Goal: Task Accomplishment & Management: Manage account settings

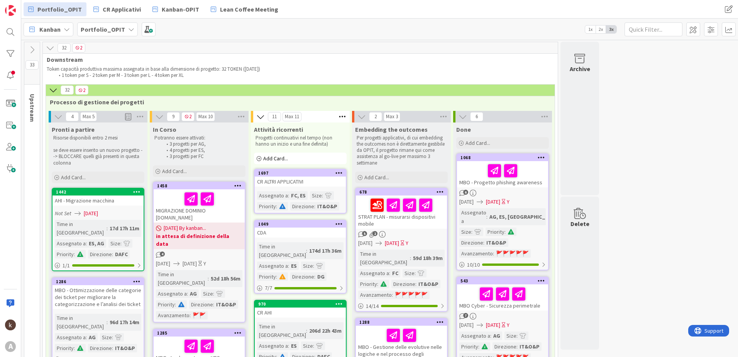
click at [29, 53] on icon at bounding box center [32, 50] width 8 height 8
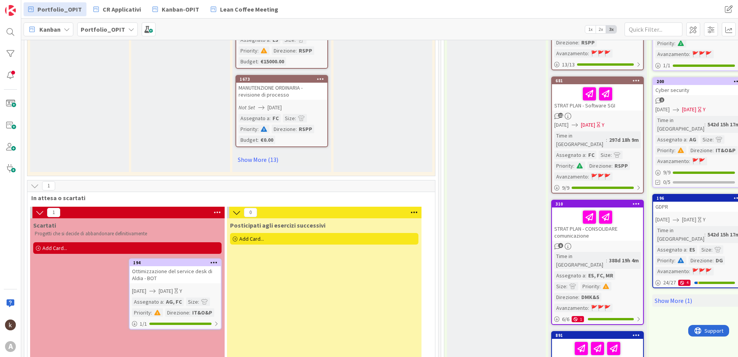
scroll to position [811, 0]
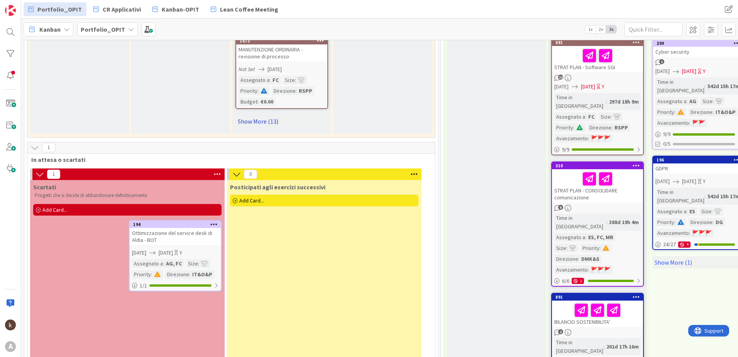
click at [259, 122] on link "Show More (13)" at bounding box center [281, 121] width 93 height 12
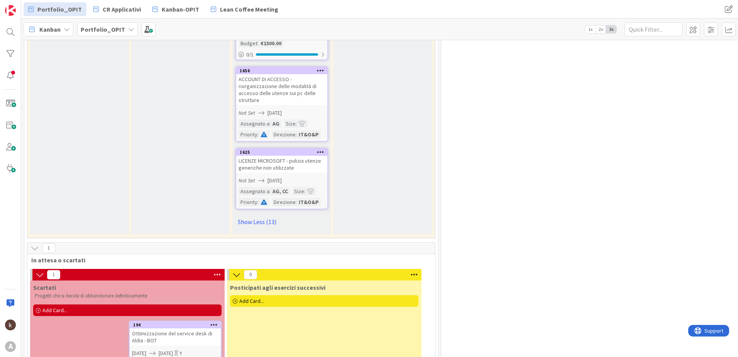
scroll to position [1780, 0]
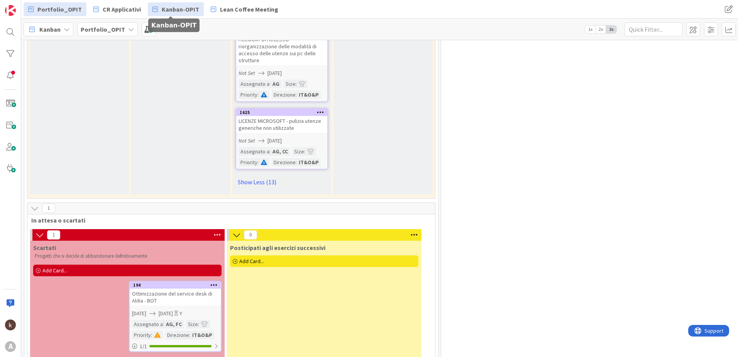
click at [185, 9] on span "Kanban-OPIT" at bounding box center [180, 9] width 37 height 9
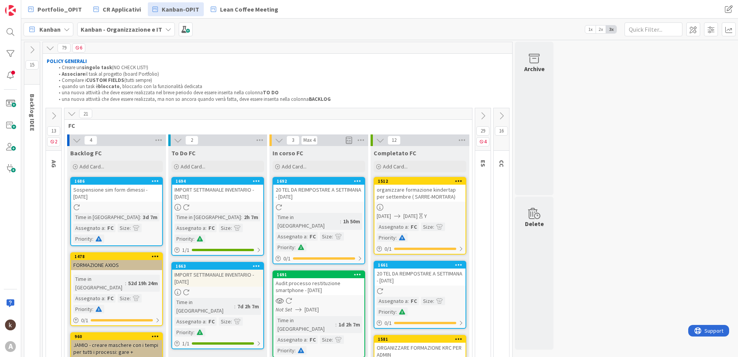
click at [484, 115] on icon at bounding box center [483, 116] width 8 height 8
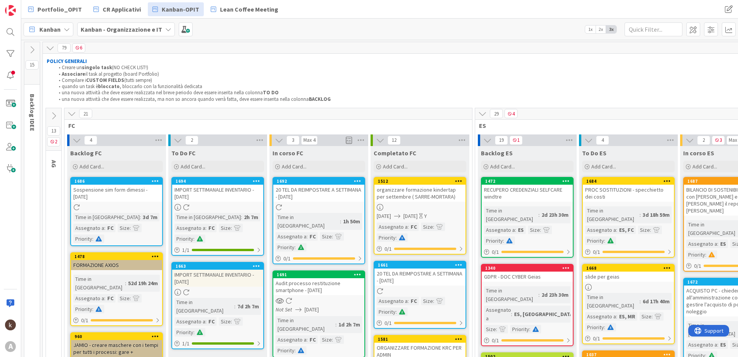
click at [68, 114] on icon at bounding box center [72, 113] width 8 height 8
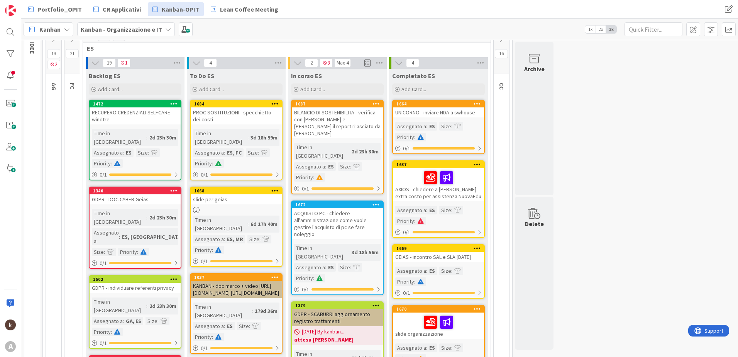
scroll to position [39, 0]
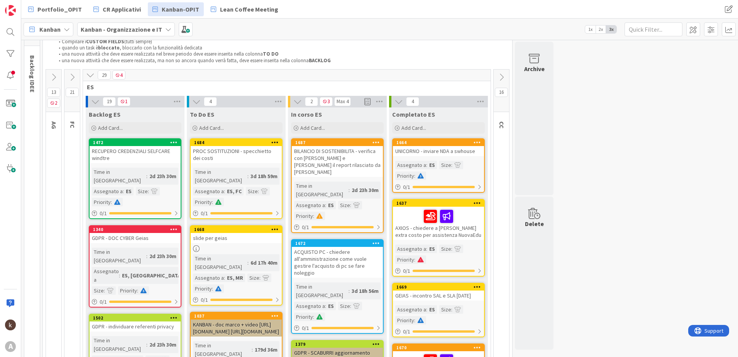
click at [91, 72] on icon at bounding box center [90, 75] width 8 height 8
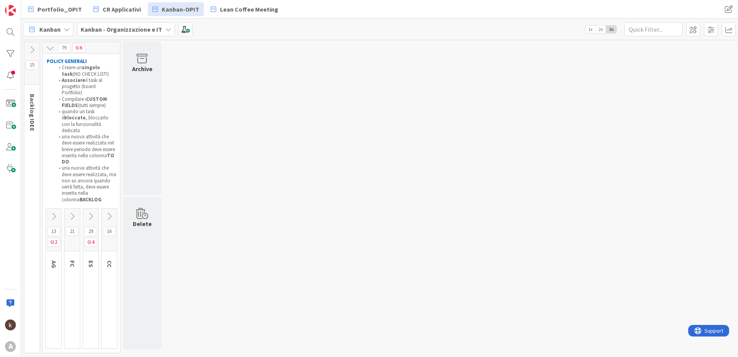
click at [105, 212] on icon at bounding box center [109, 216] width 8 height 8
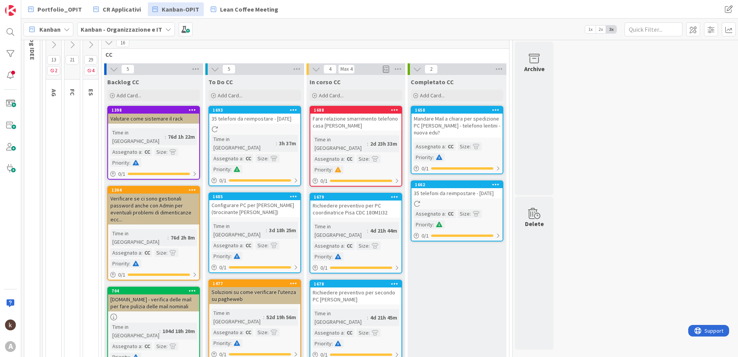
scroll to position [77, 0]
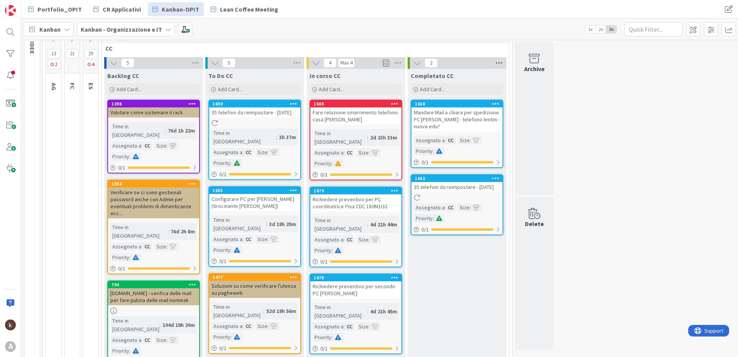
click at [495, 61] on icon at bounding box center [499, 63] width 10 height 12
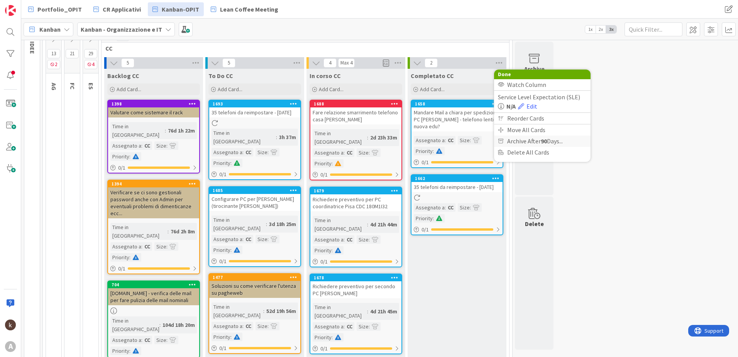
click at [523, 138] on span "Archive After 90 Days..." at bounding box center [535, 141] width 56 height 11
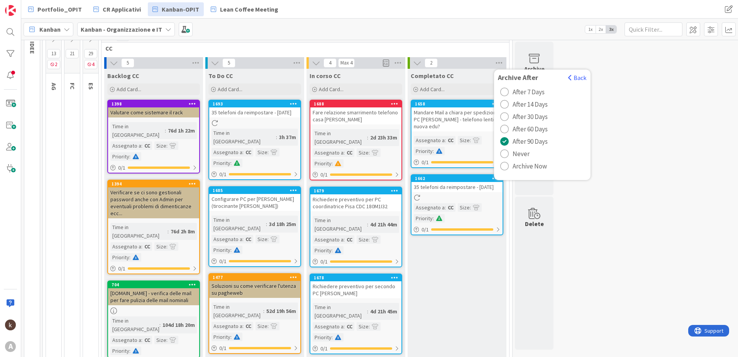
click at [516, 168] on span "Archive Now" at bounding box center [530, 166] width 34 height 12
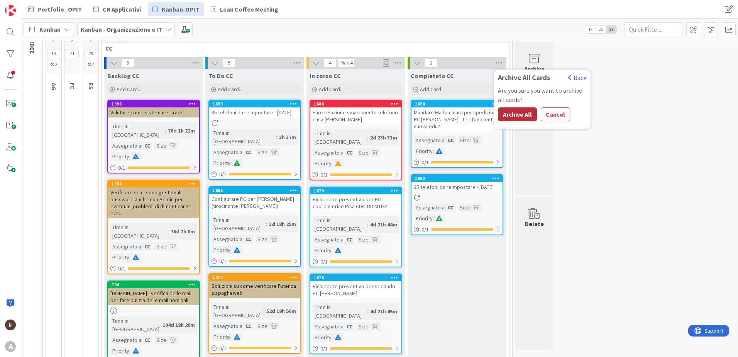
click at [520, 115] on button "Archive All" at bounding box center [517, 114] width 39 height 14
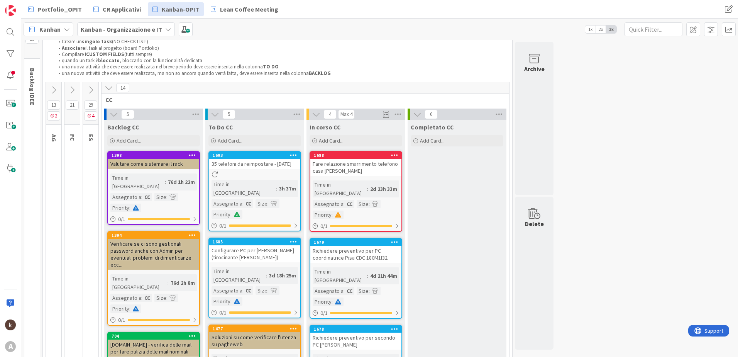
scroll to position [0, 0]
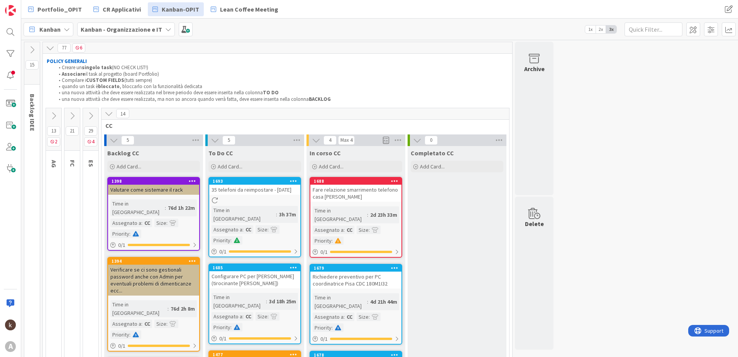
click at [110, 114] on icon at bounding box center [109, 113] width 8 height 8
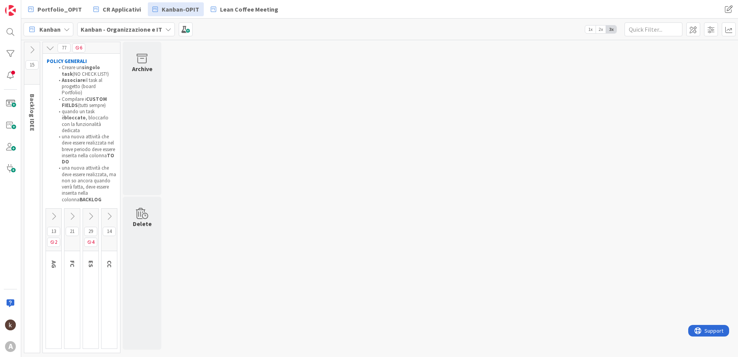
click at [71, 212] on icon at bounding box center [72, 216] width 8 height 8
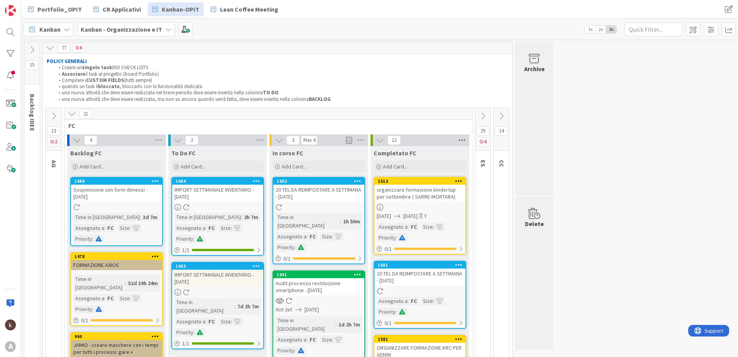
click at [465, 136] on icon at bounding box center [462, 140] width 10 height 12
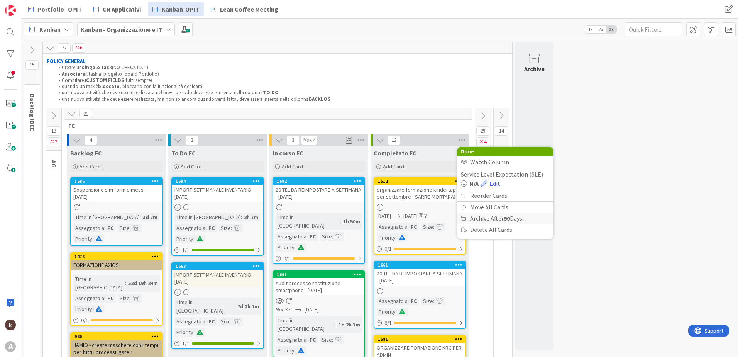
click at [481, 217] on span "Archive After 90 Days..." at bounding box center [498, 218] width 56 height 11
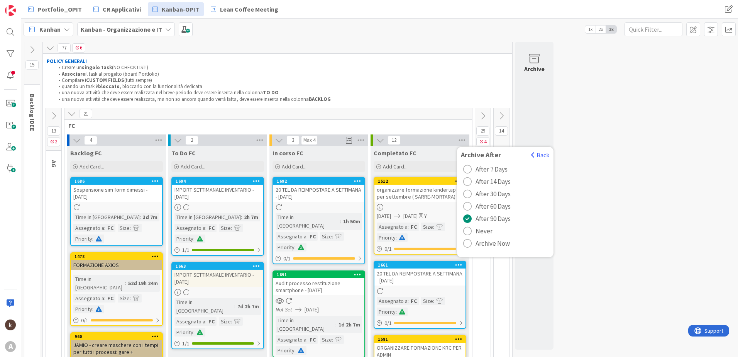
click at [496, 246] on span "Archive Now" at bounding box center [493, 243] width 34 height 12
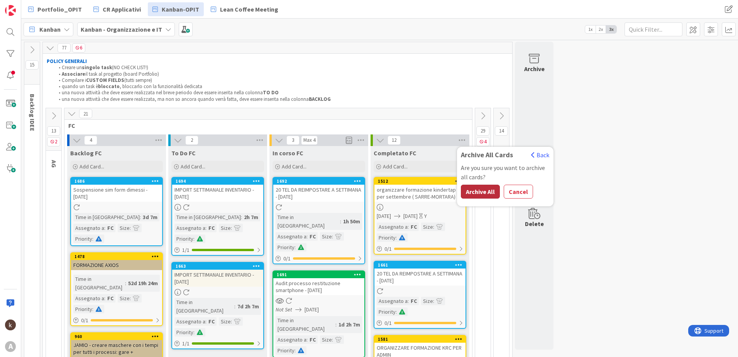
click at [478, 193] on button "Archive All" at bounding box center [480, 192] width 39 height 14
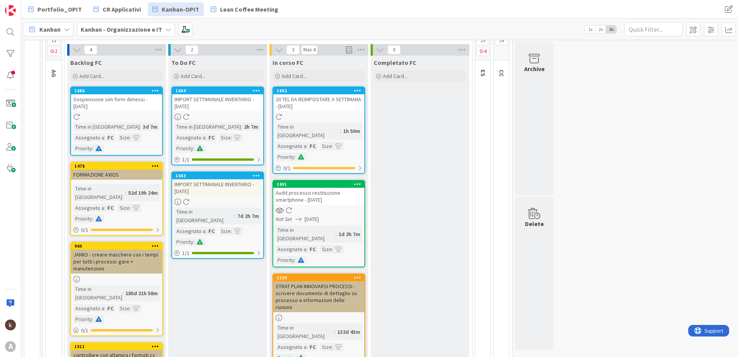
scroll to position [77, 0]
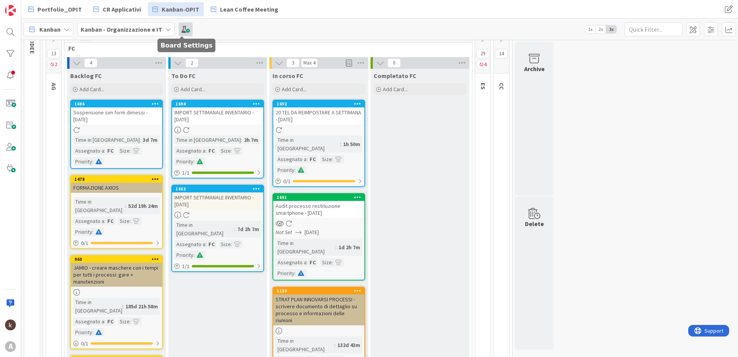
click at [183, 29] on span at bounding box center [186, 29] width 14 height 14
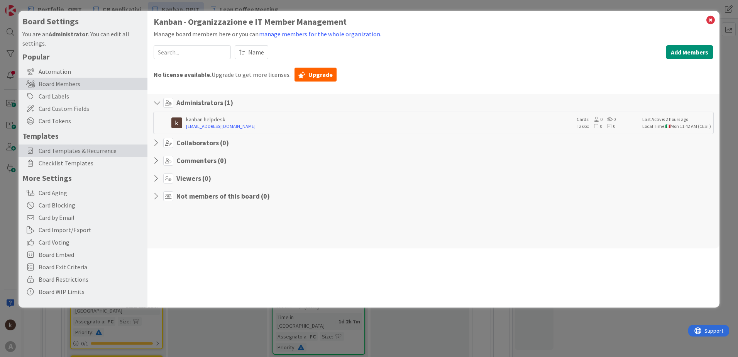
click at [64, 153] on span "Card Templates & Recurrence" at bounding box center [91, 150] width 105 height 9
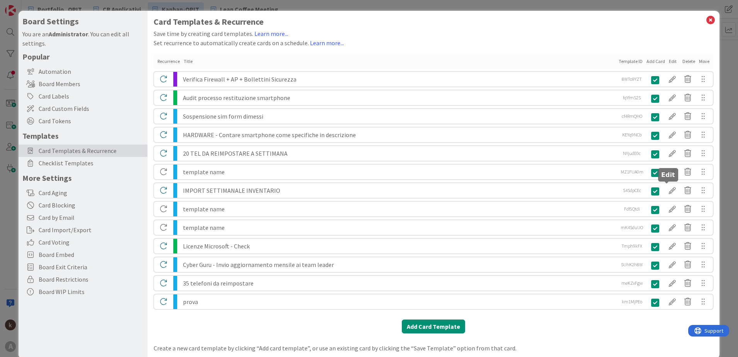
click at [667, 187] on div at bounding box center [672, 190] width 15 height 13
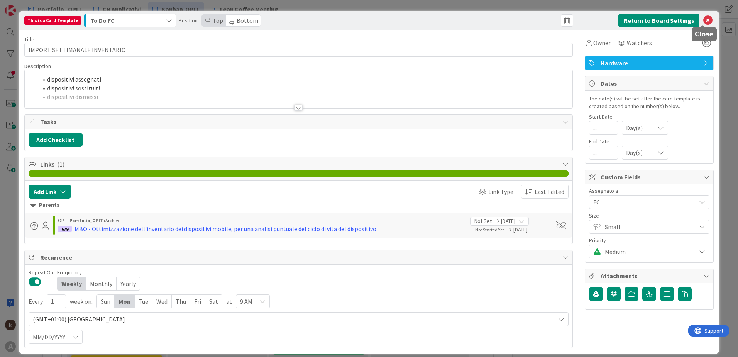
click at [705, 22] on icon at bounding box center [707, 20] width 9 height 9
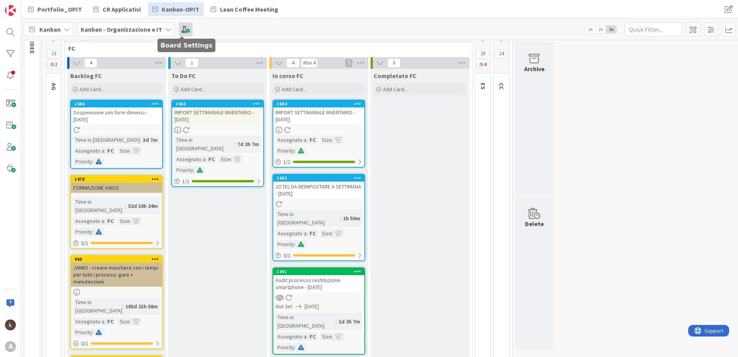
click at [183, 32] on span at bounding box center [186, 29] width 14 height 14
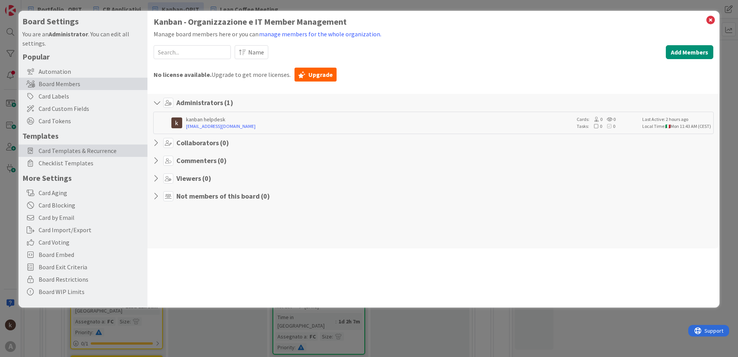
click at [117, 146] on span "Card Templates & Recurrence" at bounding box center [91, 150] width 105 height 9
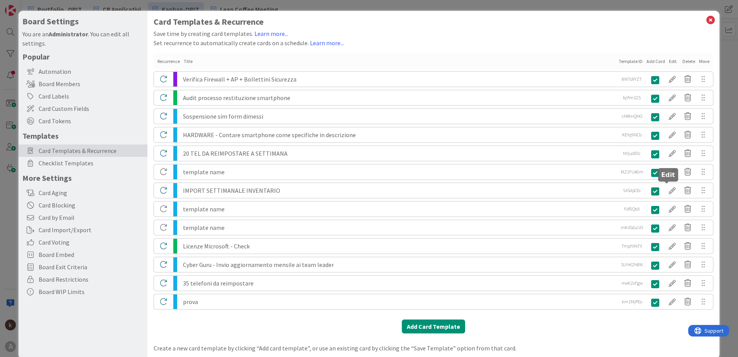
click at [667, 191] on div at bounding box center [672, 190] width 15 height 13
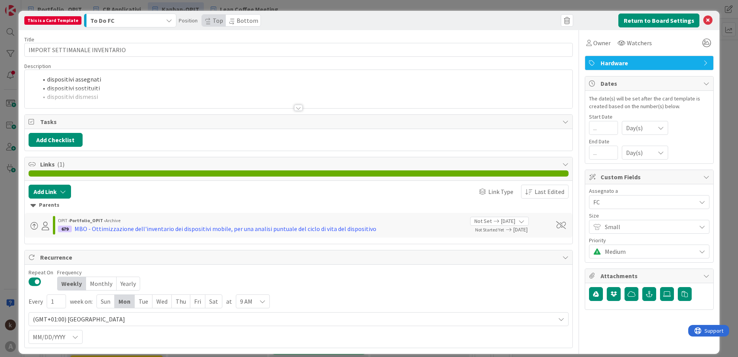
click at [106, 19] on span "To Do FC" at bounding box center [102, 20] width 24 height 10
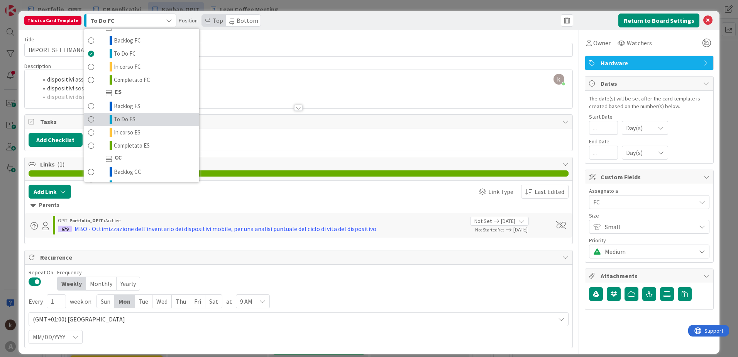
scroll to position [154, 0]
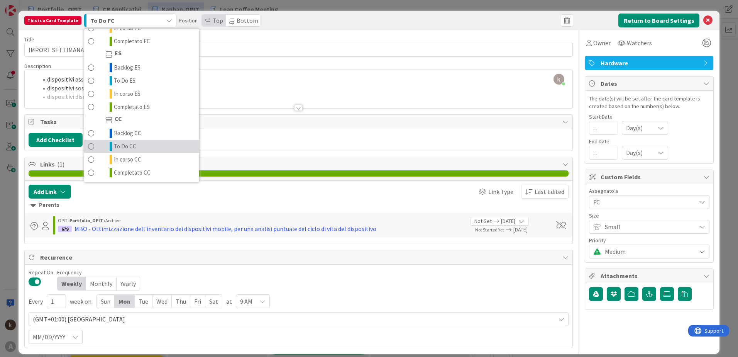
click at [136, 147] on link "To Do CC" at bounding box center [141, 146] width 115 height 13
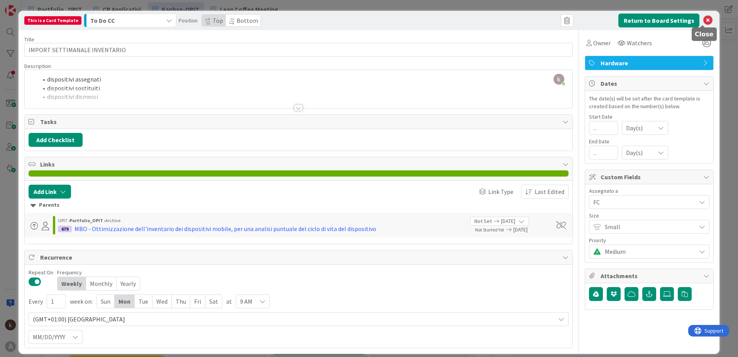
click at [703, 23] on icon at bounding box center [707, 20] width 9 height 9
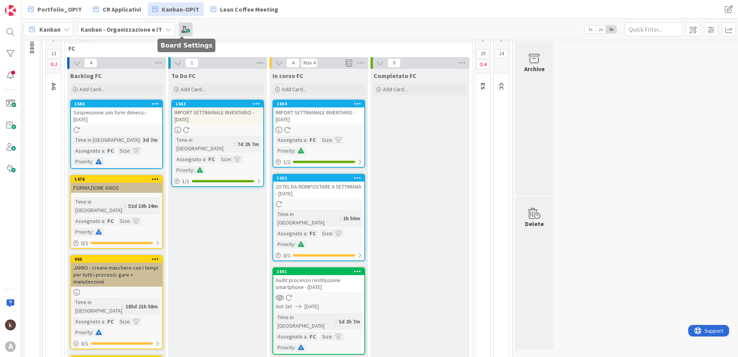
click at [183, 30] on span at bounding box center [186, 29] width 14 height 14
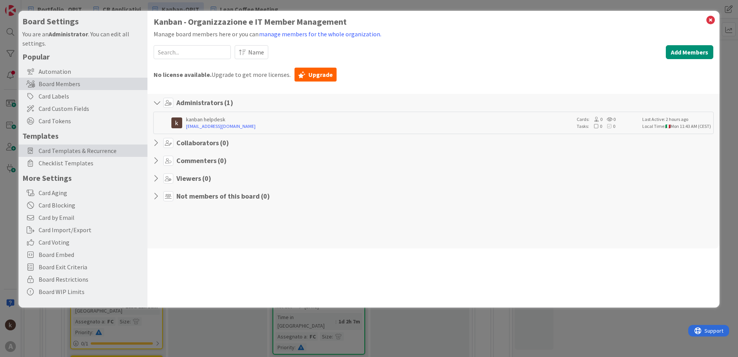
click at [92, 151] on span "Card Templates & Recurrence" at bounding box center [91, 150] width 105 height 9
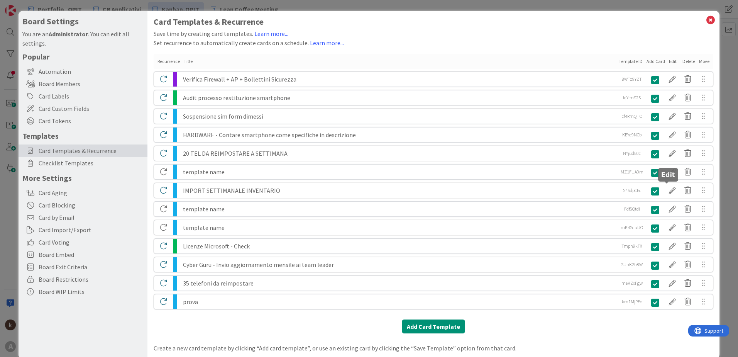
click at [669, 190] on div at bounding box center [672, 190] width 15 height 13
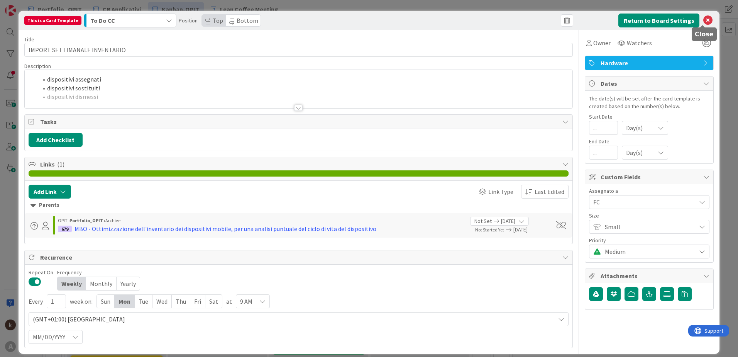
click at [703, 21] on icon at bounding box center [707, 20] width 9 height 9
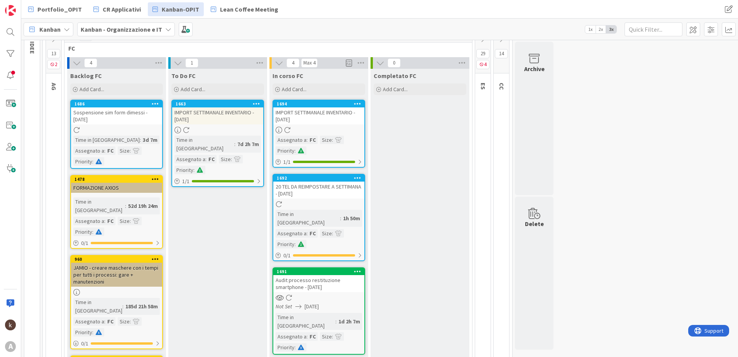
click at [258, 105] on icon at bounding box center [256, 103] width 7 height 5
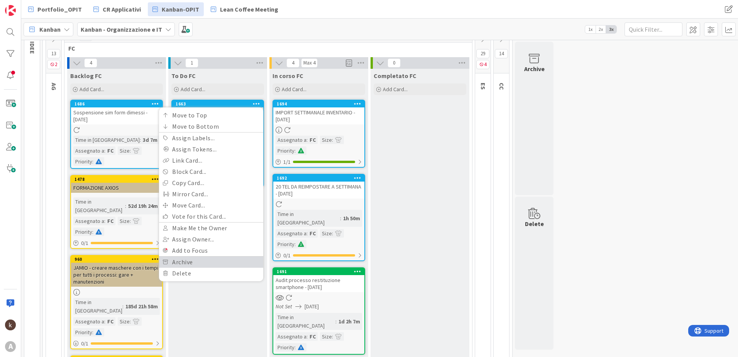
click at [205, 264] on link "Archive" at bounding box center [211, 261] width 104 height 11
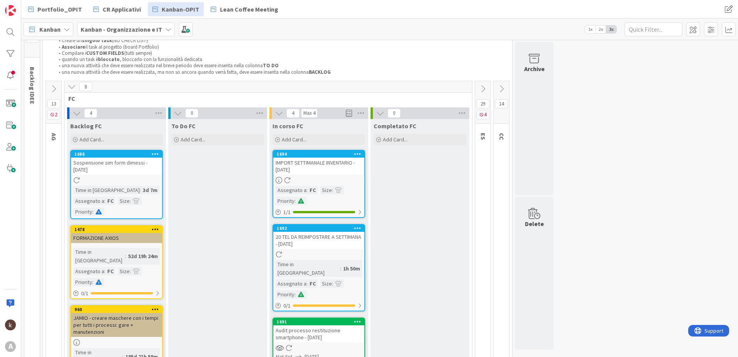
scroll to position [0, 0]
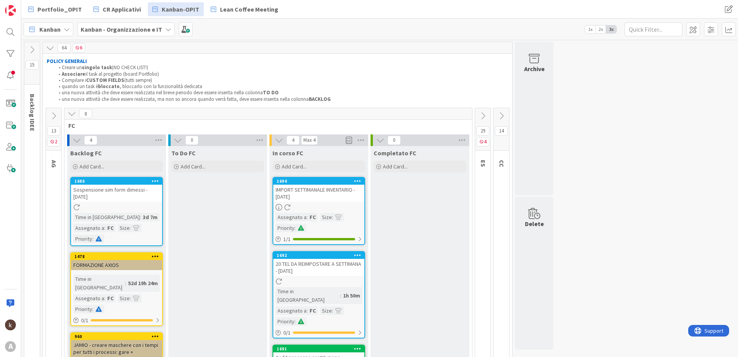
click at [72, 111] on icon at bounding box center [72, 113] width 8 height 8
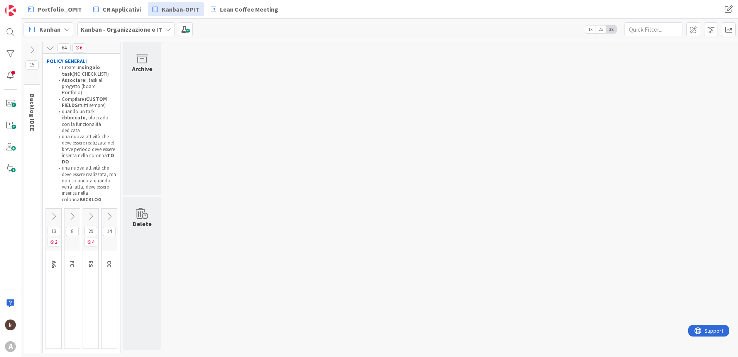
click at [91, 212] on icon at bounding box center [90, 216] width 8 height 8
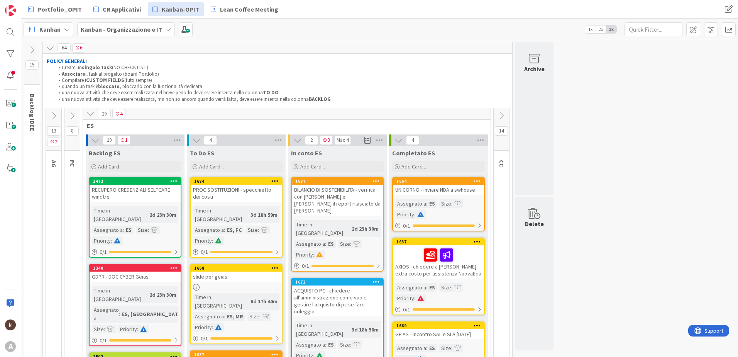
click at [53, 118] on icon at bounding box center [53, 116] width 8 height 8
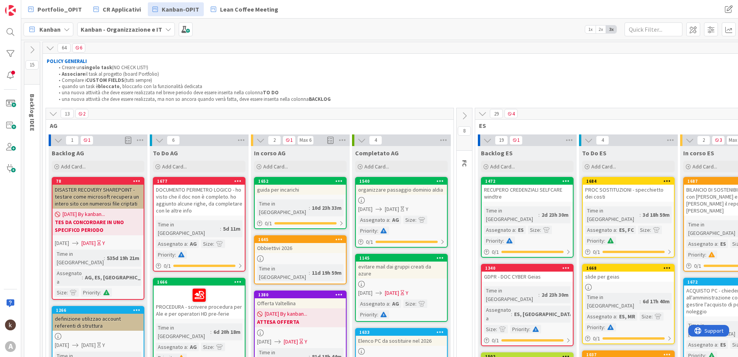
click at [53, 118] on icon at bounding box center [53, 113] width 8 height 8
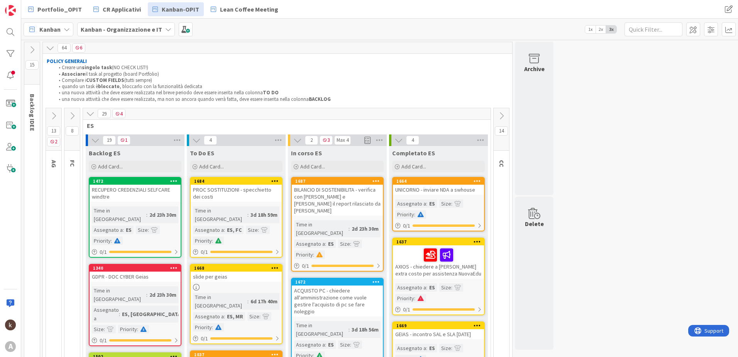
click at [72, 115] on icon at bounding box center [72, 116] width 8 height 8
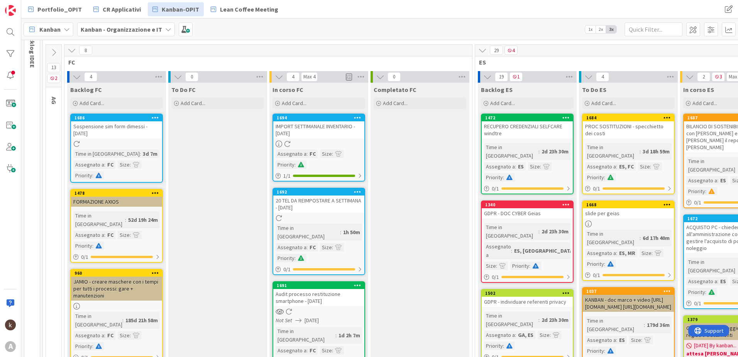
scroll to position [39, 0]
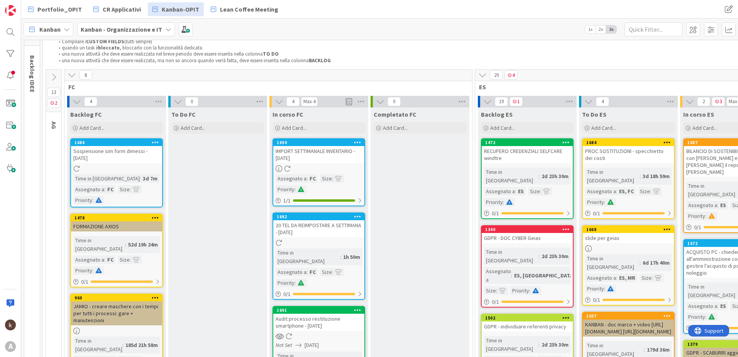
click at [124, 234] on link "1478 FORMAZIONE AXIOS Time in [GEOGRAPHIC_DATA] : 52d 19h 24m Assegnato a : FC …" at bounding box center [116, 250] width 93 height 74
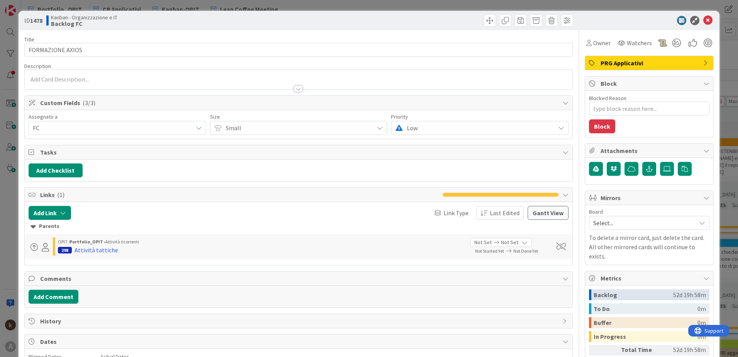
type textarea "x"
click at [703, 20] on icon at bounding box center [707, 20] width 9 height 9
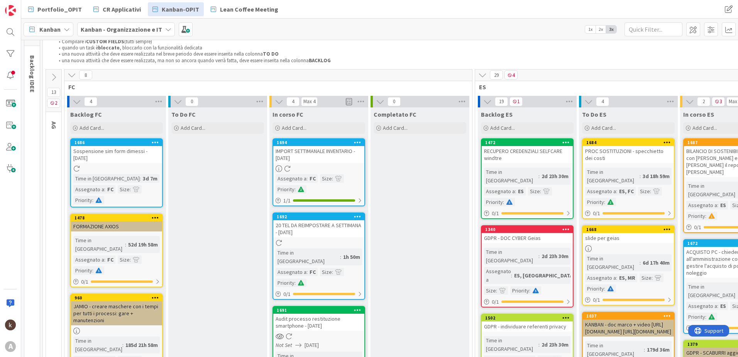
click at [70, 77] on icon at bounding box center [72, 75] width 8 height 8
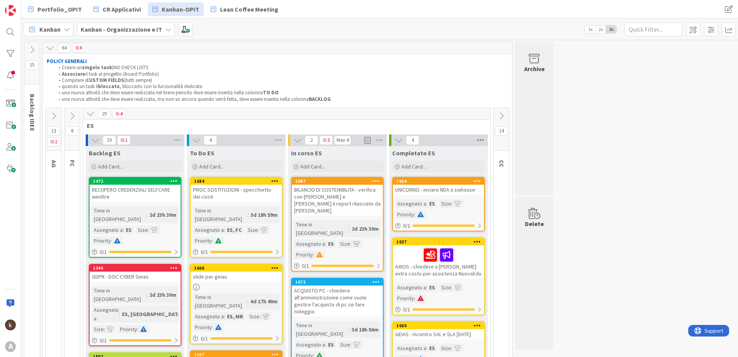
click at [485, 142] on icon at bounding box center [481, 140] width 10 height 12
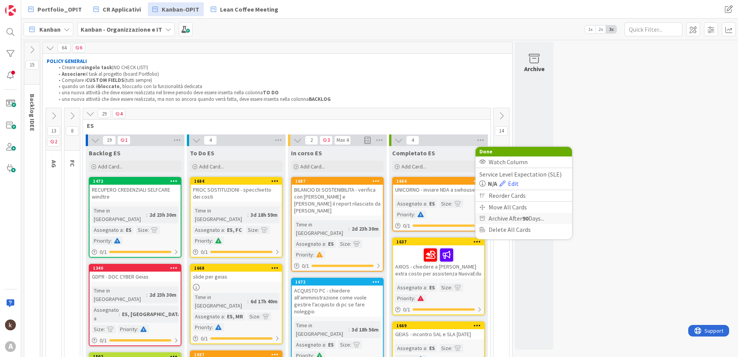
click at [492, 221] on span "Archive After 90 Days..." at bounding box center [517, 218] width 56 height 11
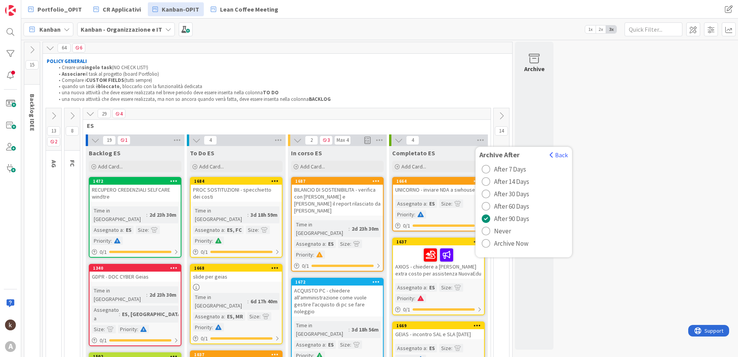
click at [508, 244] on span "Archive Now" at bounding box center [511, 243] width 34 height 12
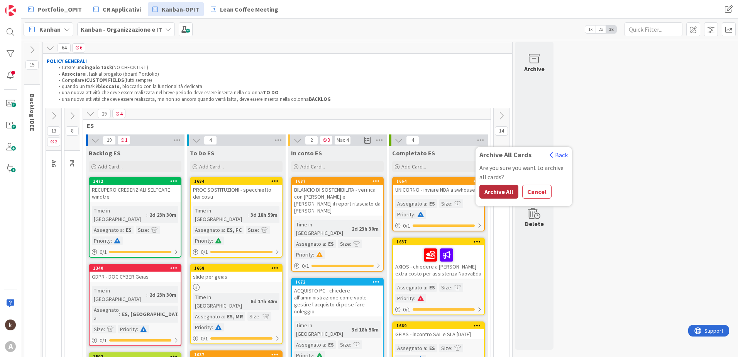
click at [494, 192] on button "Archive All" at bounding box center [498, 192] width 39 height 14
